Goal: Navigation & Orientation: Find specific page/section

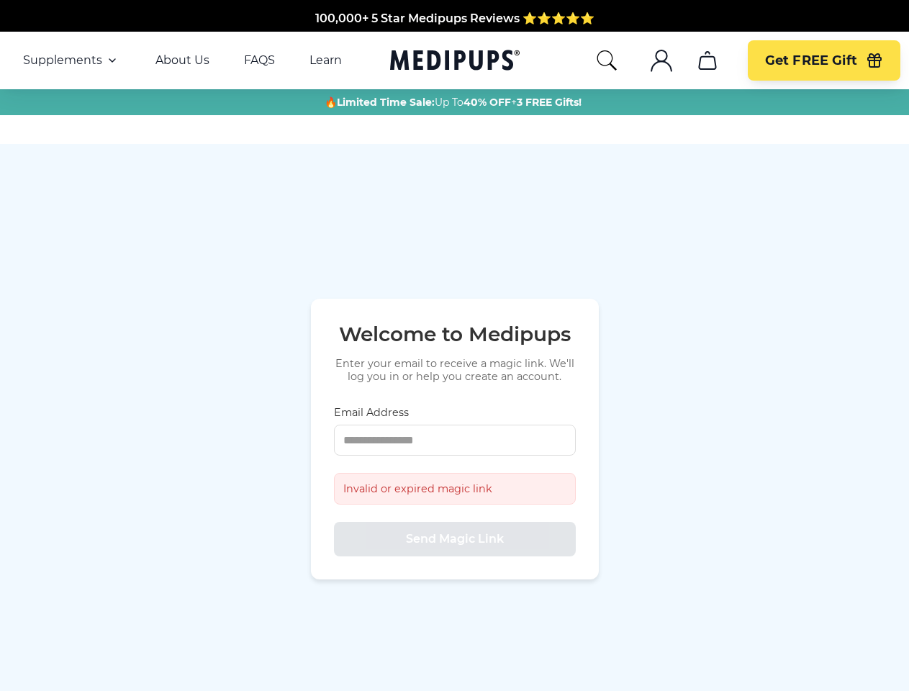
click at [454, 357] on p "Enter your email to receive a magic link. We'll log you in or help you create a…" at bounding box center [455, 370] width 242 height 26
click at [71, 60] on span "Supplements" at bounding box center [62, 60] width 79 height 14
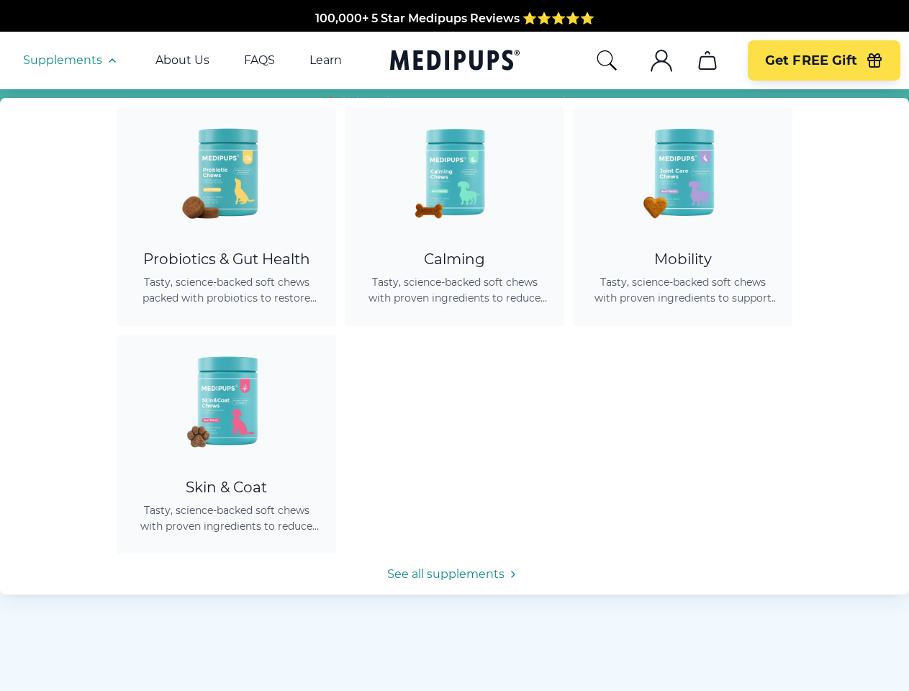
click at [111, 60] on icon "button" at bounding box center [112, 60] width 17 height 17
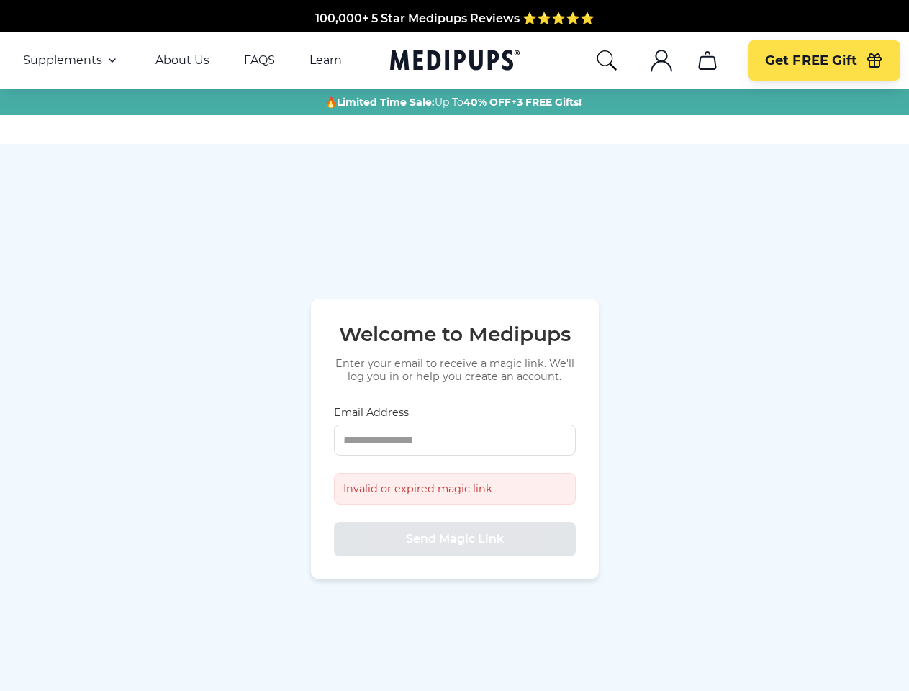
click at [606, 60] on icon "search" at bounding box center [606, 60] width 23 height 23
click at [661, 60] on icon ".cls-1{fill:none;stroke:currentColor;stroke-miterlimit:10;stroke-width:1.5px;}" at bounding box center [661, 60] width 23 height 23
click at [707, 60] on icon "cart" at bounding box center [707, 60] width 23 height 23
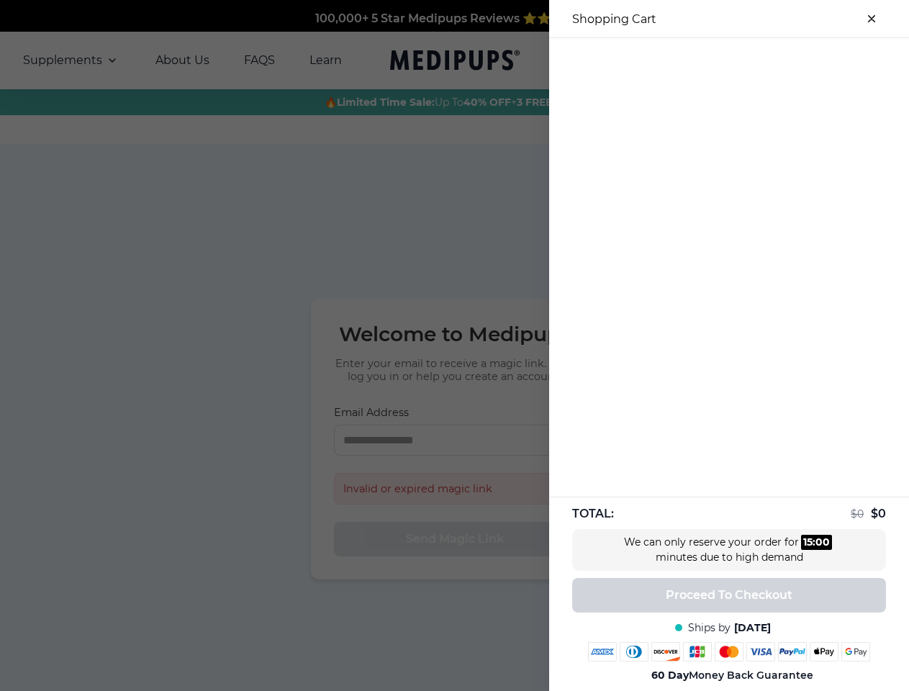
click at [707, 60] on div at bounding box center [454, 345] width 909 height 691
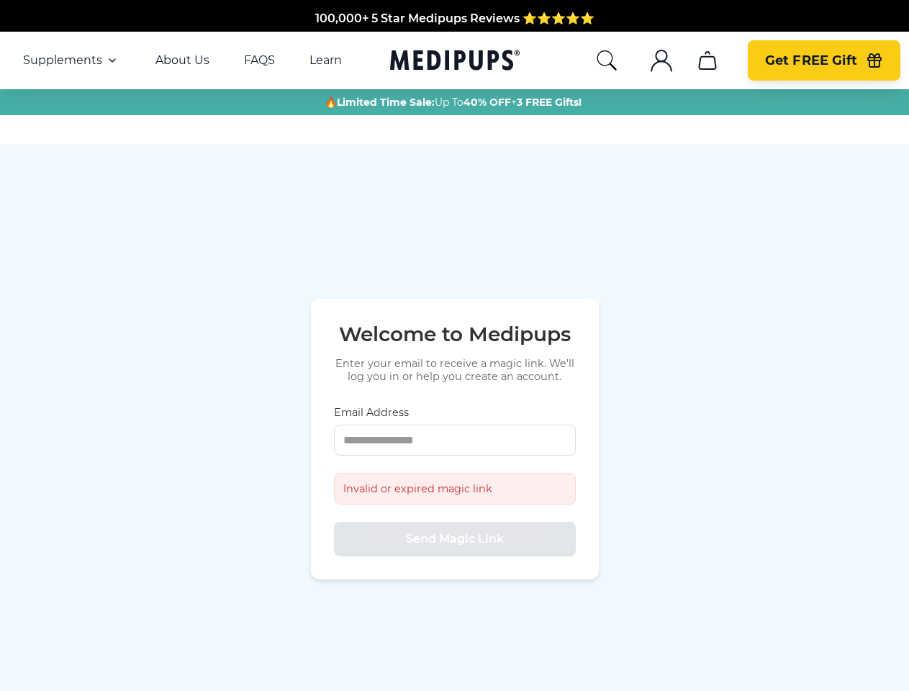
click at [824, 60] on span "Get FREE Gift" at bounding box center [811, 61] width 92 height 17
